Goal: Complete application form

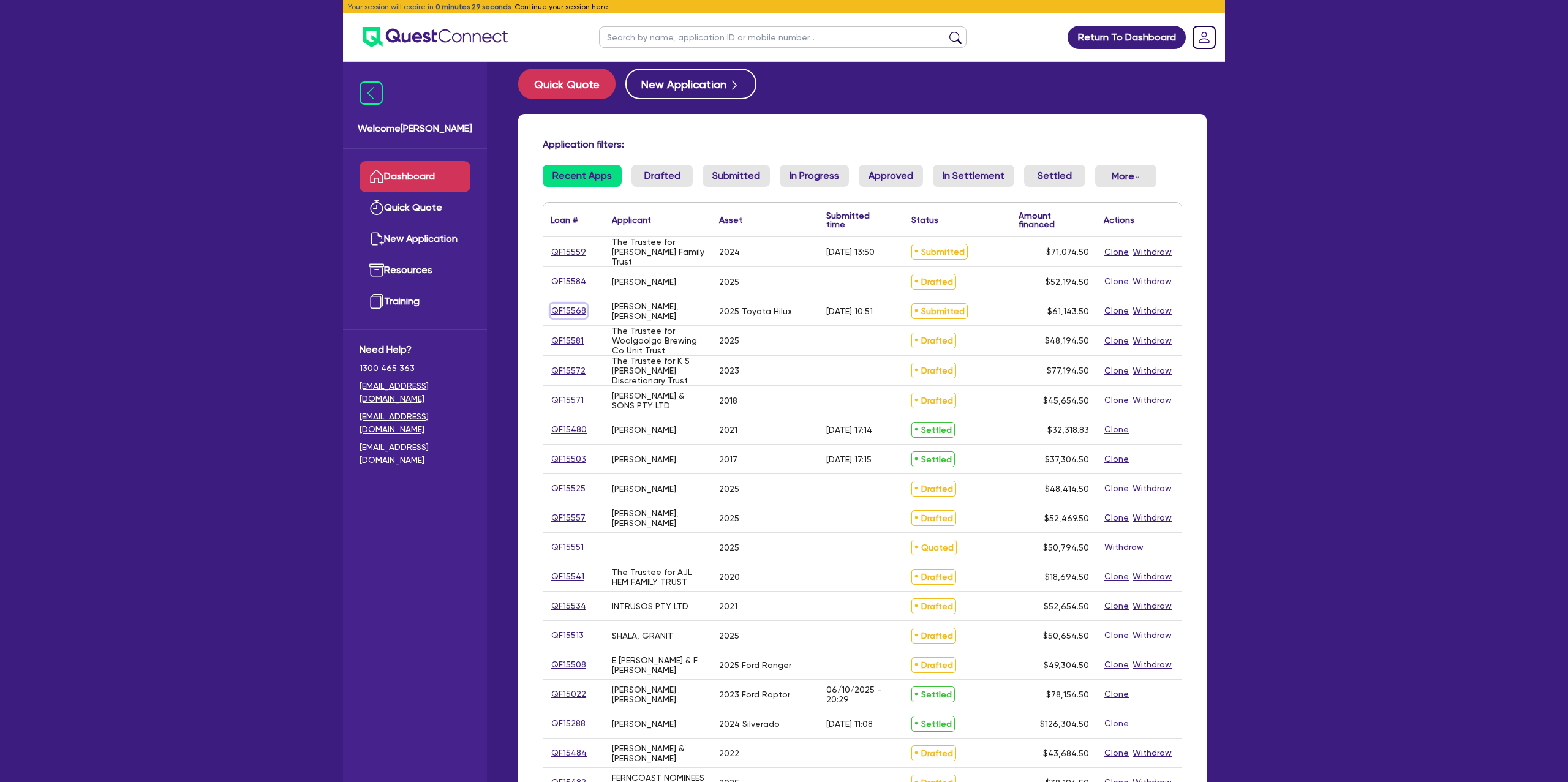
click at [566, 309] on link "QF15568" at bounding box center [568, 311] width 36 height 14
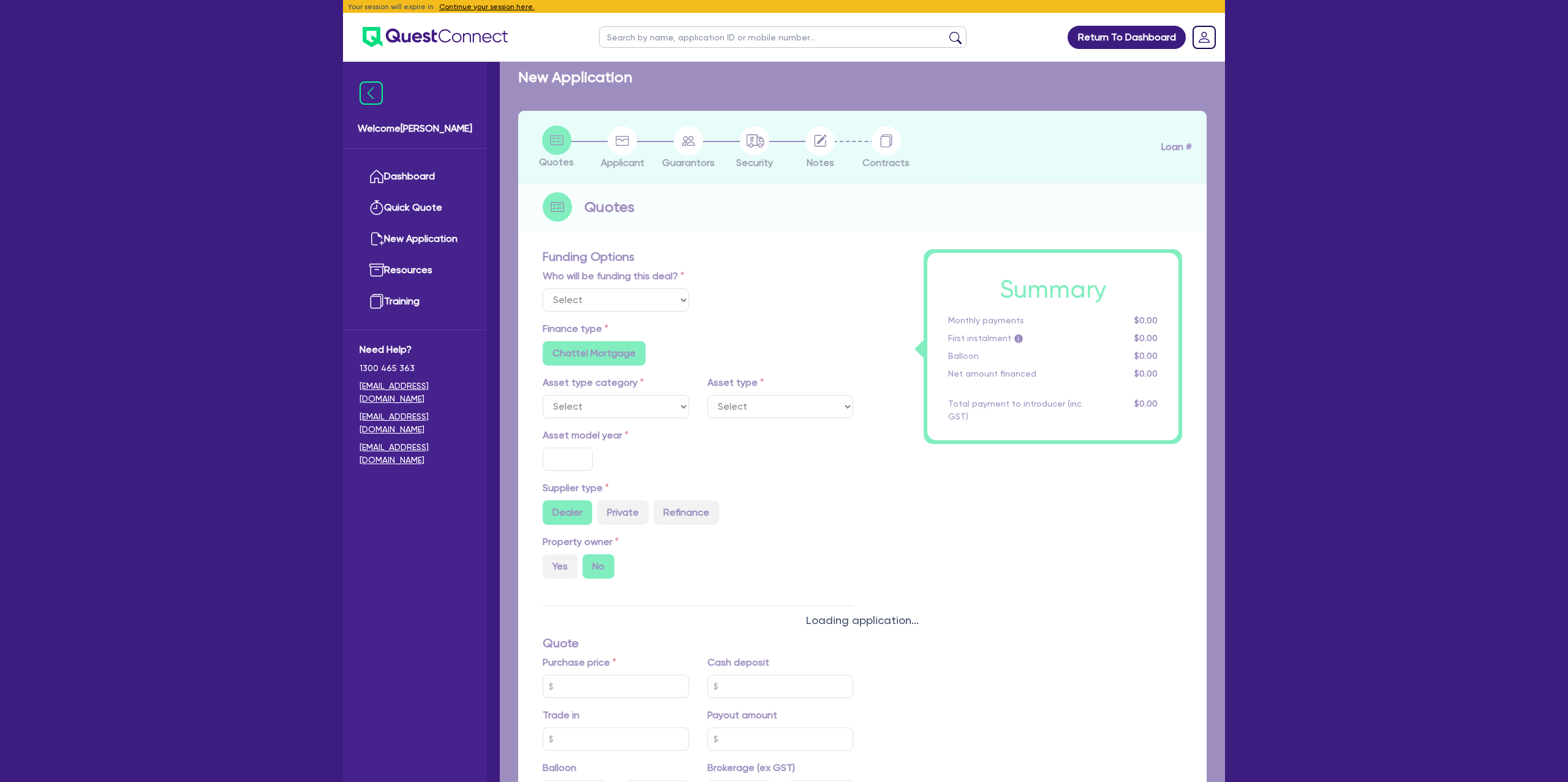
select select "Other"
select select "CARS_AND_LIGHT_TRUCKS"
type input "2025"
type input "66,000"
type input "6,600"
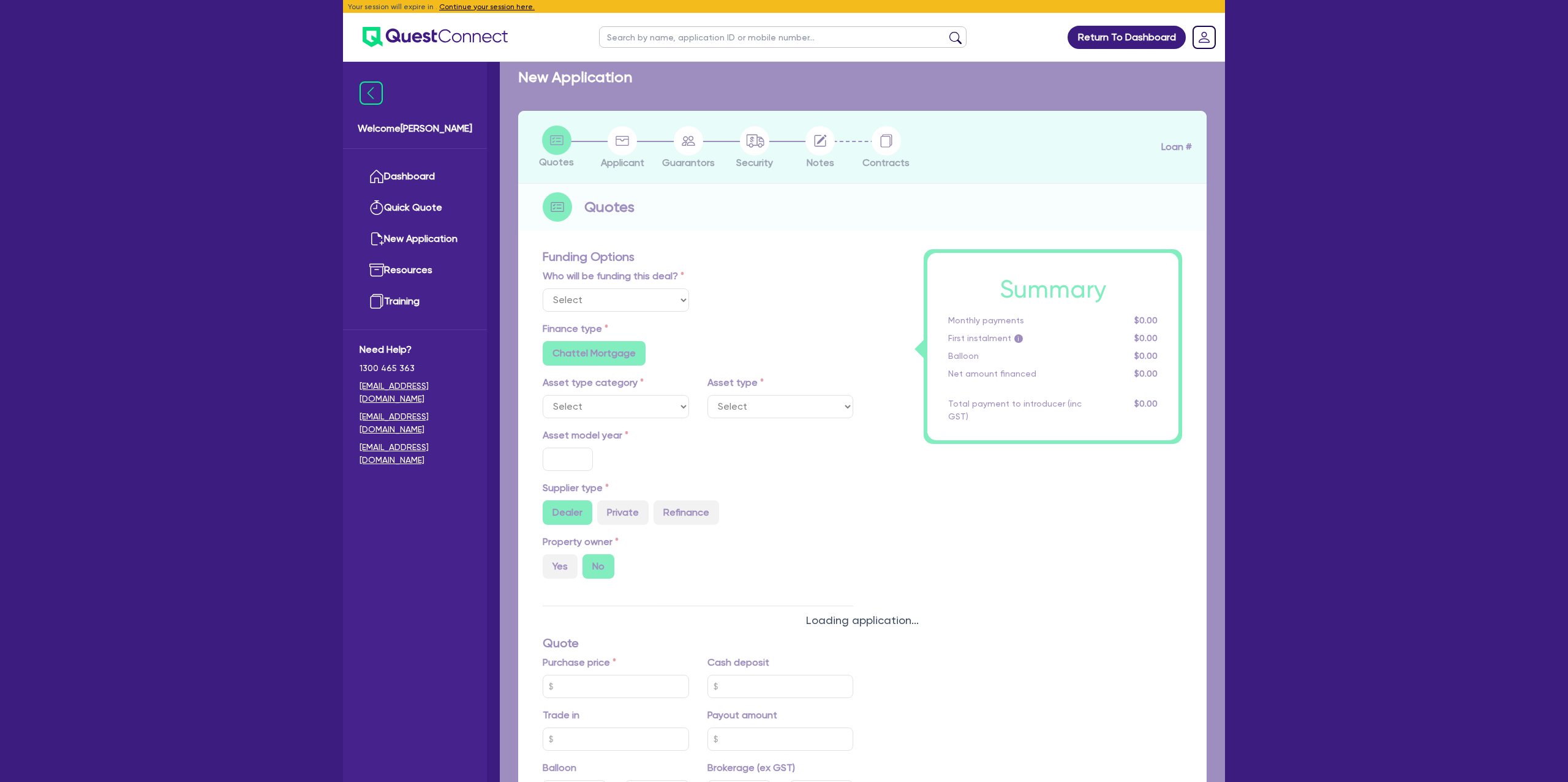
type input "20"
type input "13,200"
type input "5.5"
type input "3,362.89"
radio input "false"
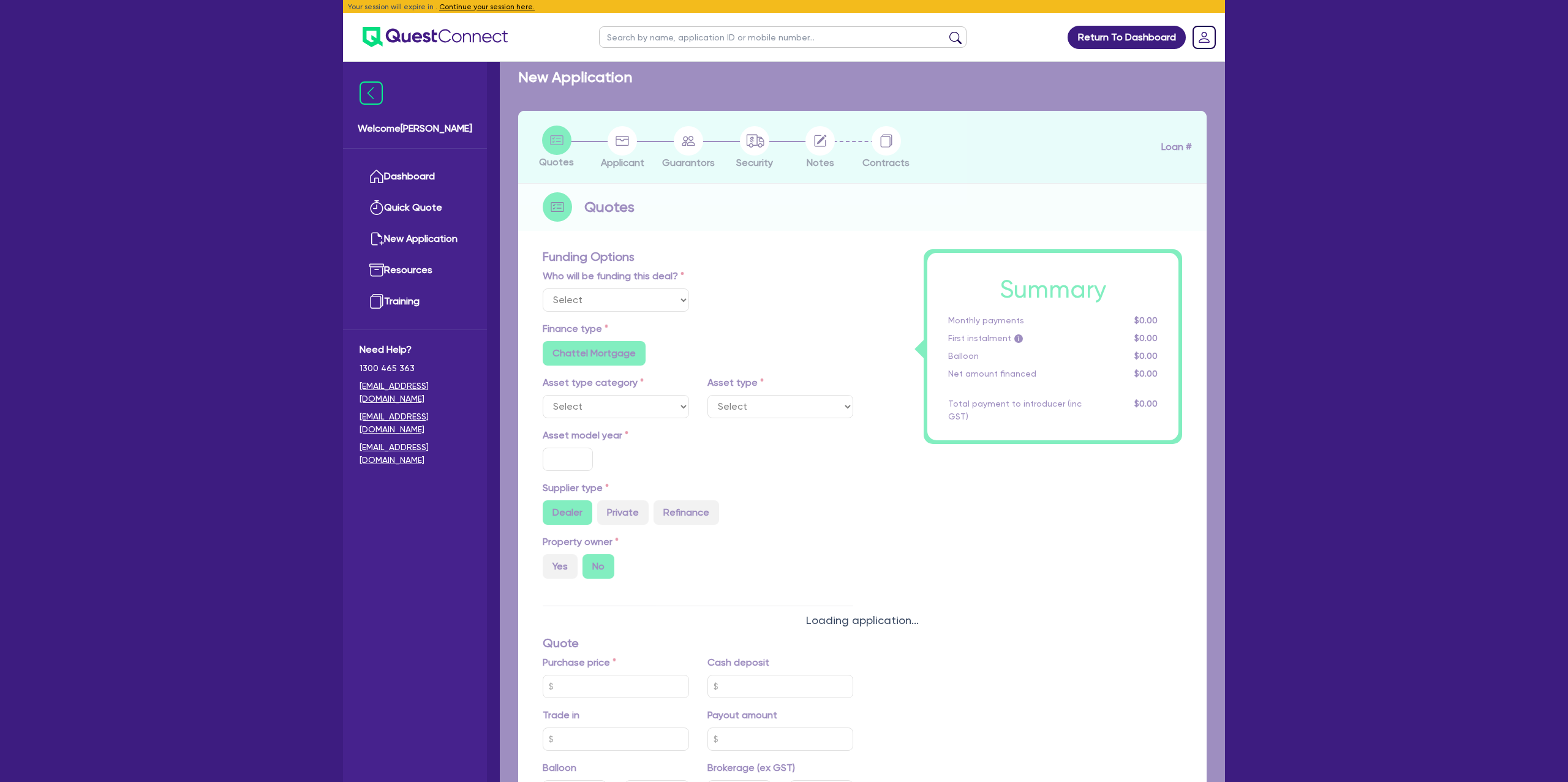
type input "6.85"
radio input "false"
type input "990"
radio input "true"
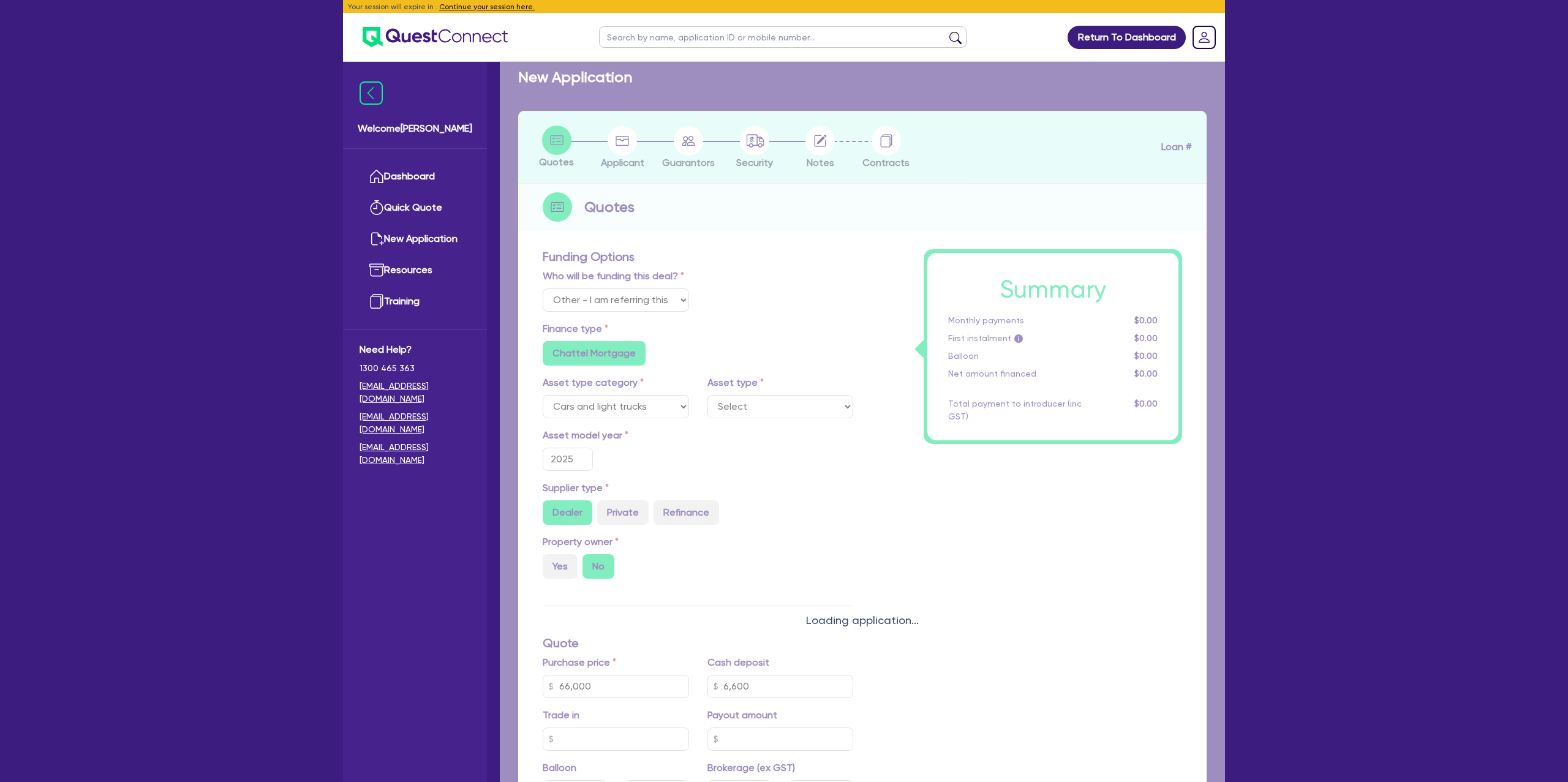
select select "PASSENGER_VEHICLES"
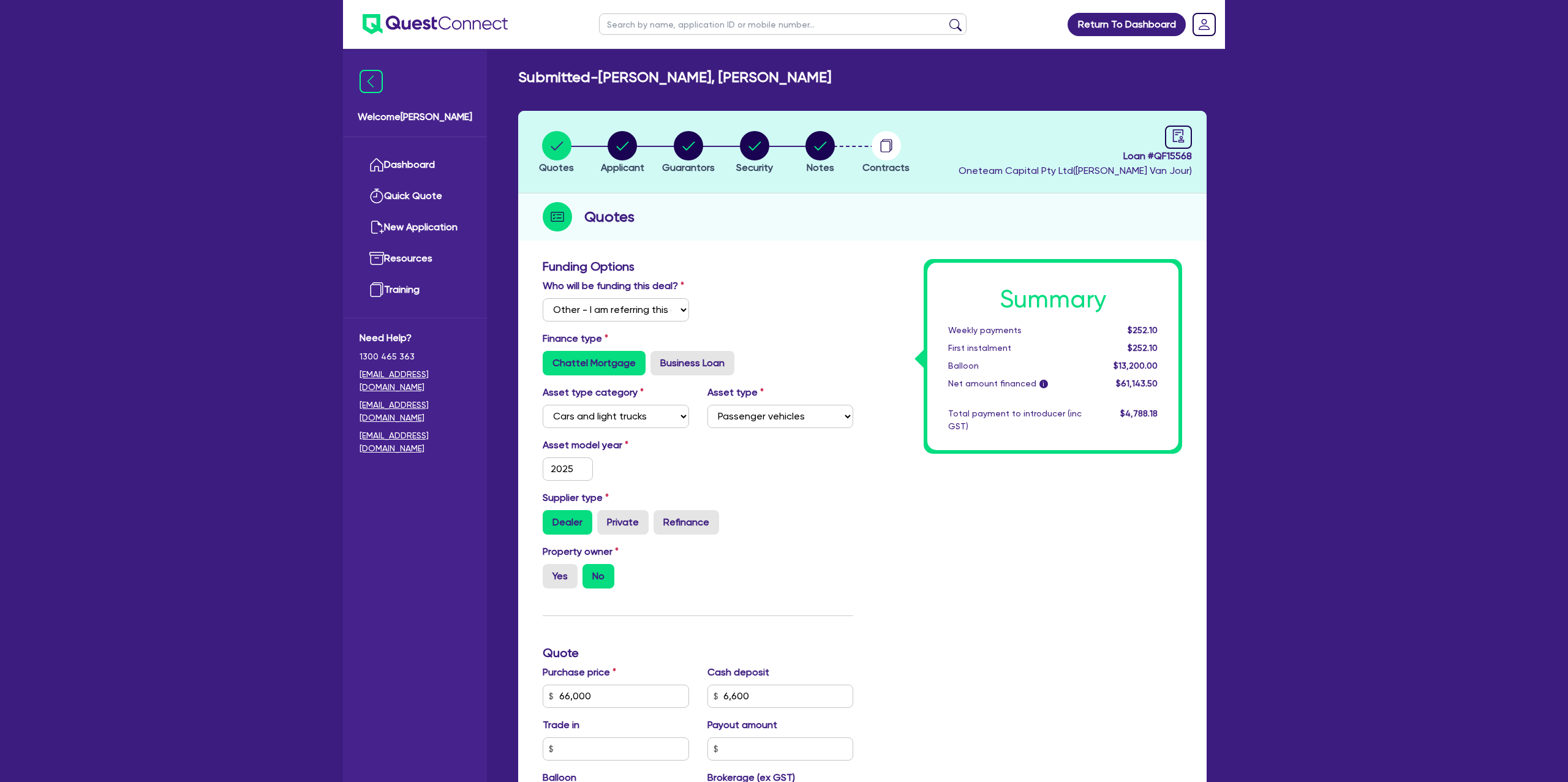
click at [1196, 142] on header "Quotes Applicant [GEOGRAPHIC_DATA] Security Notes Contracts Loan # QF15568 Onet…" at bounding box center [863, 152] width 689 height 83
click at [1182, 140] on icon "audit" at bounding box center [1179, 135] width 11 height 13
select select "SUBMITTED_NEW"
select select "Resimac"
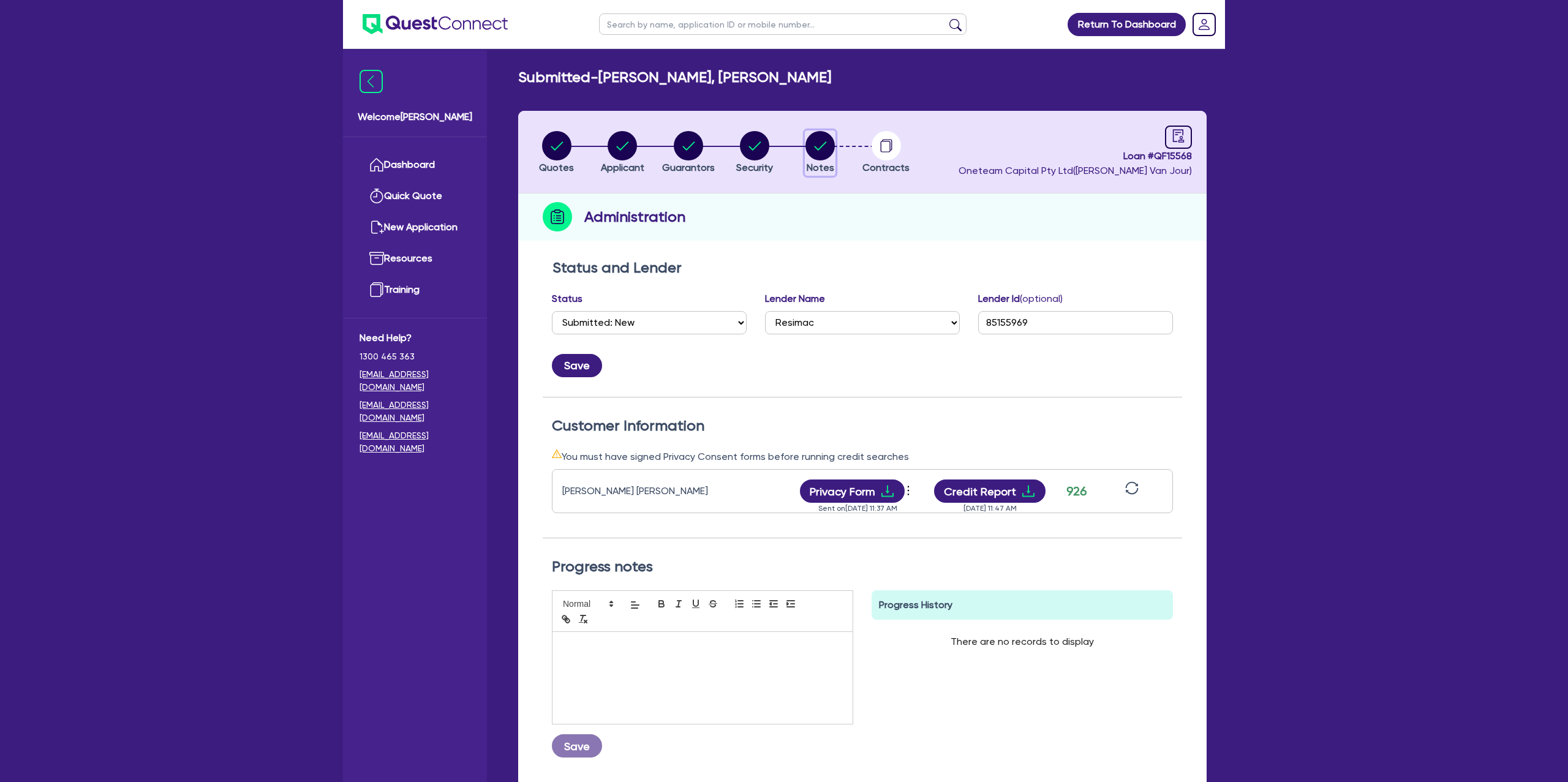
click at [821, 135] on circle "button" at bounding box center [821, 146] width 30 height 30
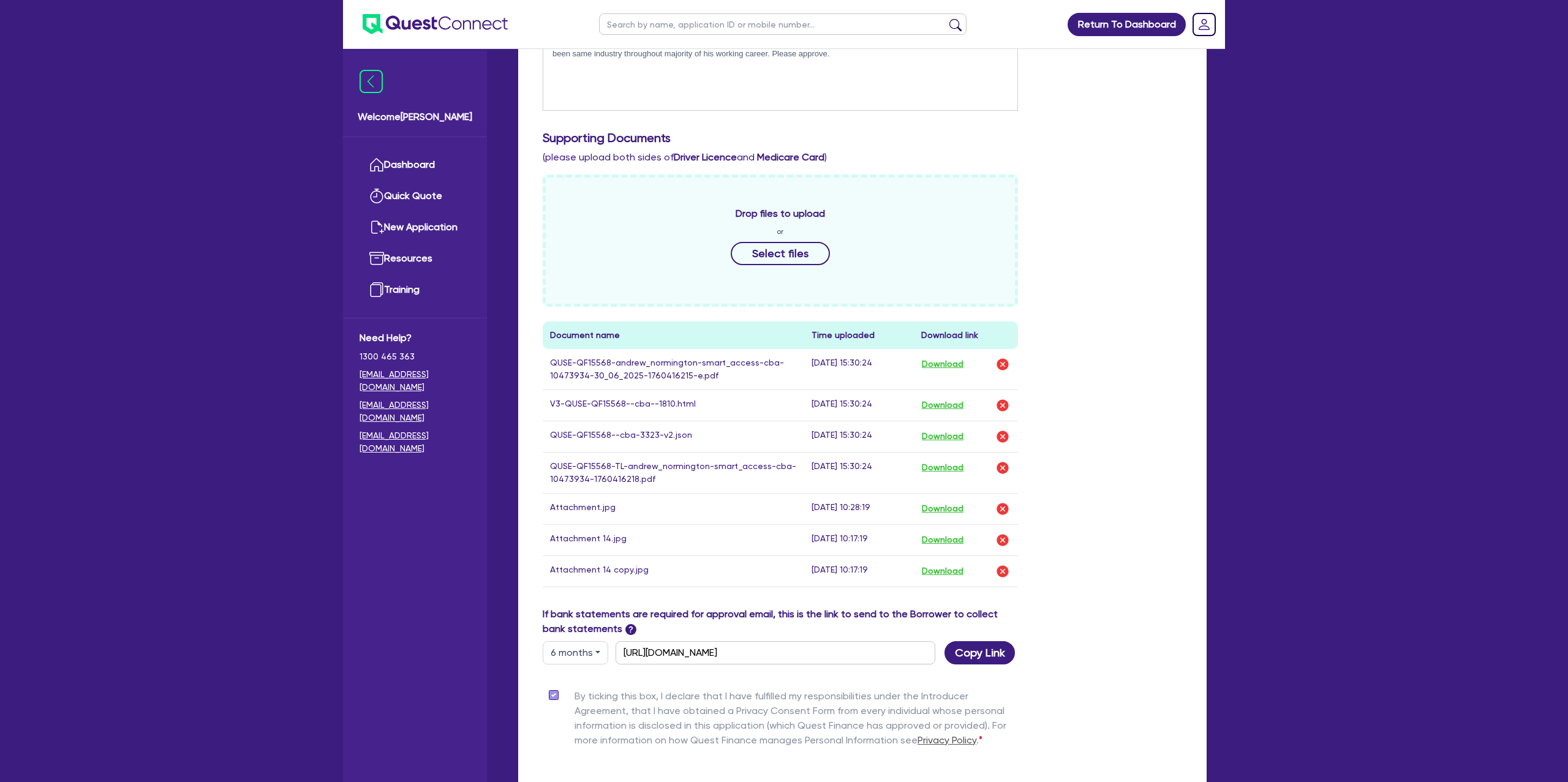
scroll to position [319, 0]
click at [579, 660] on button "6 months" at bounding box center [575, 650] width 65 height 24
click at [576, 676] on link "3 months" at bounding box center [591, 679] width 97 height 23
type input "[URL][DOMAIN_NAME]"
click at [974, 659] on button "Copy Link" at bounding box center [980, 650] width 71 height 24
